Goal: Task Accomplishment & Management: Use online tool/utility

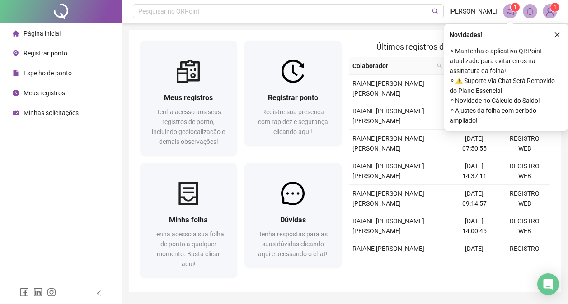
click at [56, 53] on span "Registrar ponto" at bounding box center [45, 53] width 44 height 7
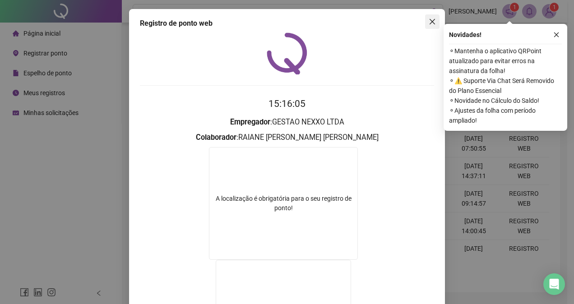
click at [431, 23] on icon "close" at bounding box center [432, 21] width 5 height 5
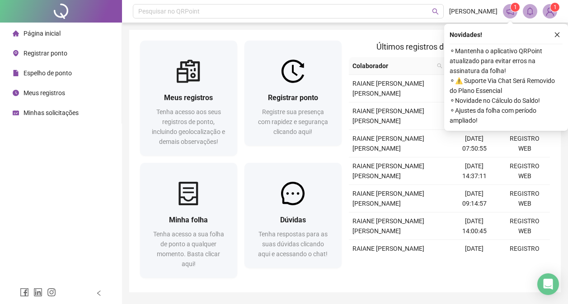
click at [51, 54] on span "Registrar ponto" at bounding box center [45, 53] width 44 height 7
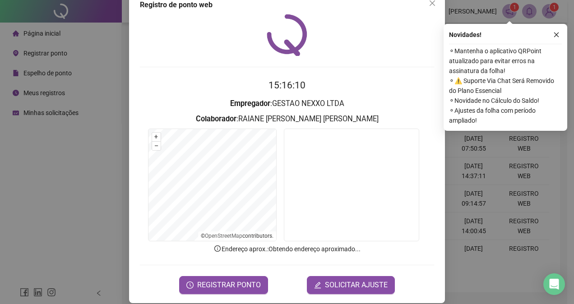
scroll to position [28, 0]
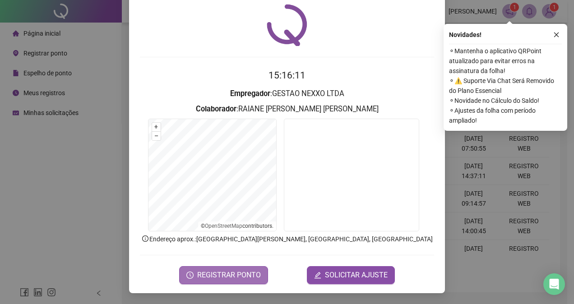
click at [237, 277] on span "REGISTRAR PONTO" at bounding box center [229, 275] width 64 height 11
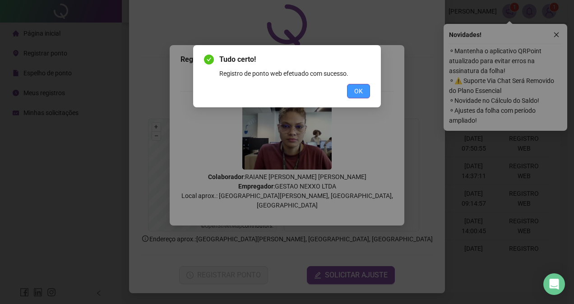
click at [362, 89] on span "OK" at bounding box center [359, 91] width 9 height 10
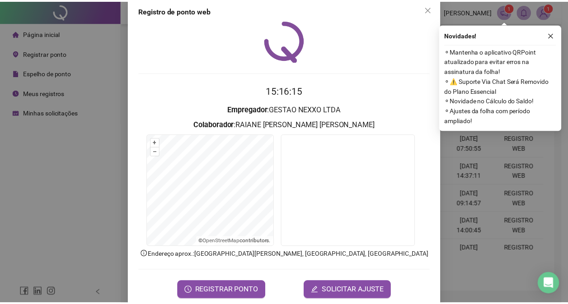
scroll to position [0, 0]
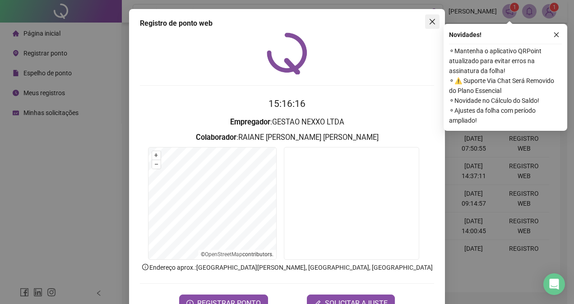
click at [432, 23] on icon "close" at bounding box center [432, 21] width 7 height 7
